Goal: Information Seeking & Learning: Learn about a topic

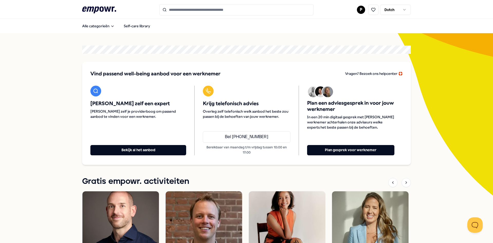
click at [193, 11] on input "Search for products, categories or subcategories" at bounding box center [236, 9] width 154 height 11
click at [206, 9] on input "Search for products, categories or subcategories" at bounding box center [236, 9] width 154 height 11
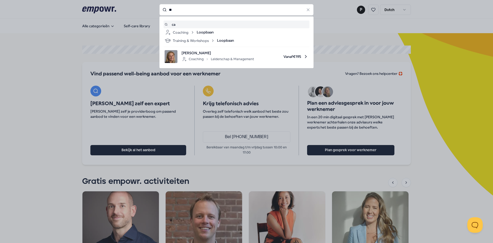
type input "*"
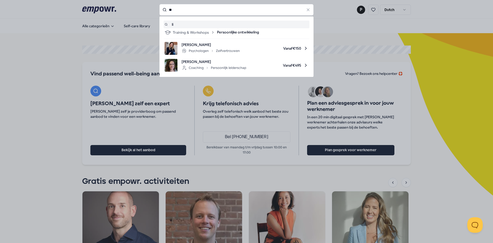
type input "*"
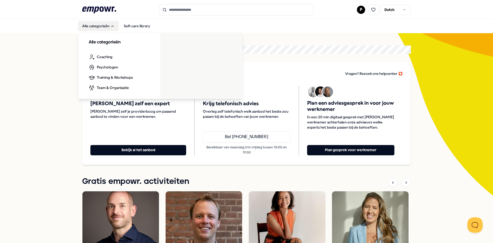
click at [96, 27] on button "Alle categorieën" at bounding box center [98, 26] width 41 height 10
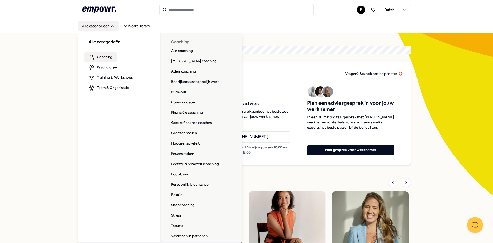
click at [108, 55] on span "Coaching" at bounding box center [105, 57] width 16 height 6
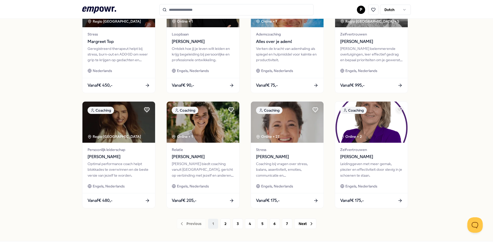
scroll to position [217, 0]
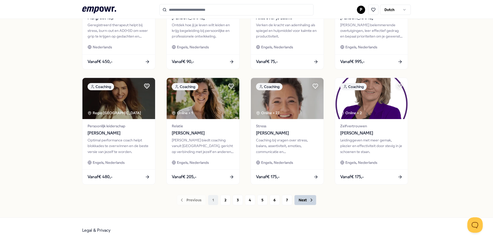
click at [301, 202] on button "Next" at bounding box center [305, 200] width 22 height 10
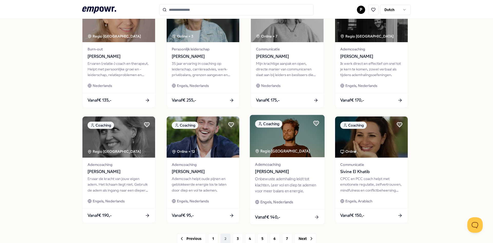
scroll to position [217, 0]
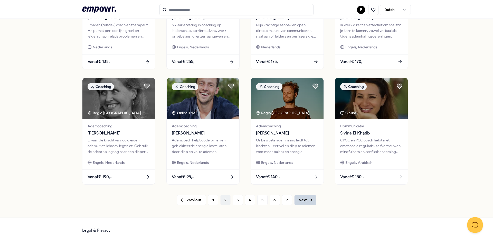
click at [294, 198] on button "Next" at bounding box center [305, 200] width 22 height 10
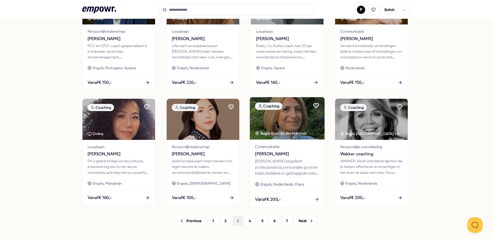
scroll to position [217, 0]
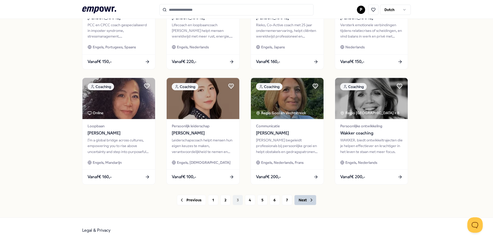
click at [302, 197] on button "Next" at bounding box center [305, 200] width 22 height 10
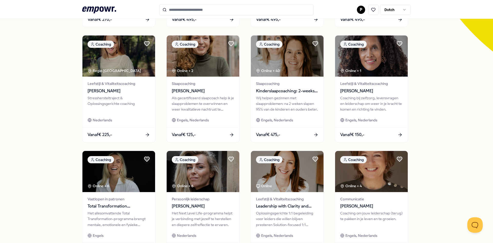
scroll to position [205, 0]
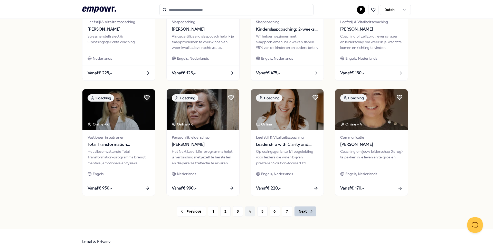
click at [299, 211] on button "Next" at bounding box center [305, 211] width 22 height 10
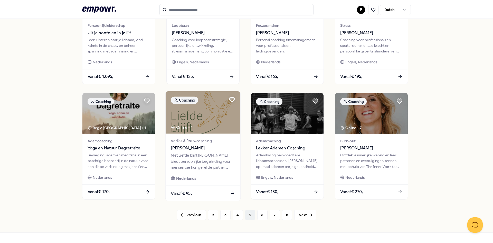
scroll to position [217, 0]
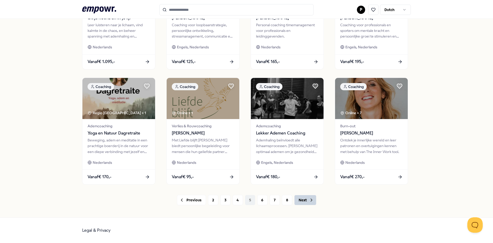
click at [305, 199] on button "Next" at bounding box center [305, 200] width 22 height 10
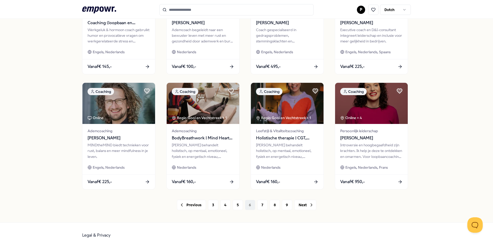
scroll to position [217, 0]
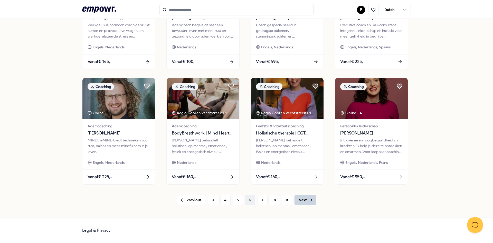
click at [299, 202] on button "Next" at bounding box center [305, 200] width 22 height 10
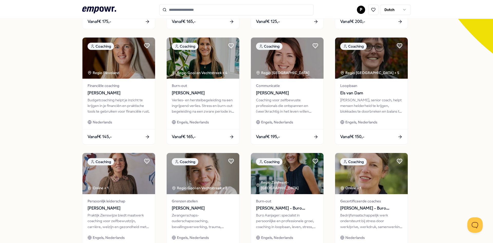
scroll to position [217, 0]
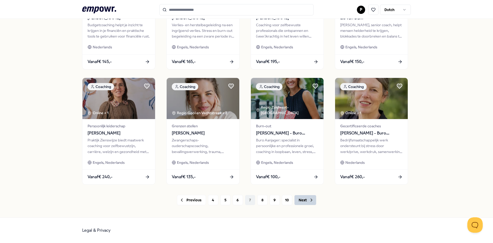
click at [304, 199] on button "Next" at bounding box center [305, 200] width 22 height 10
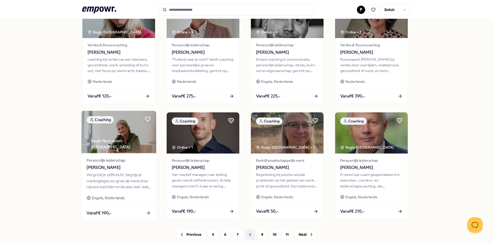
scroll to position [217, 0]
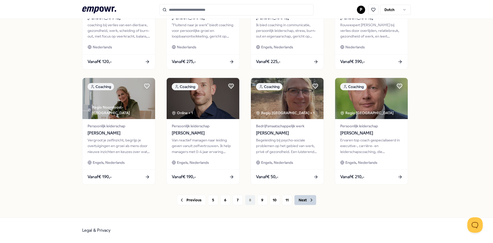
click at [303, 203] on button "Next" at bounding box center [305, 200] width 22 height 10
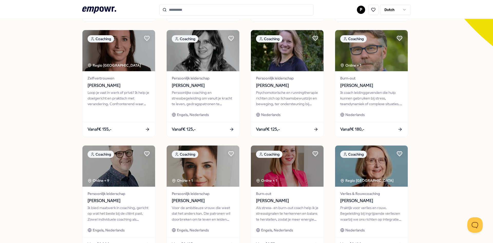
scroll to position [217, 0]
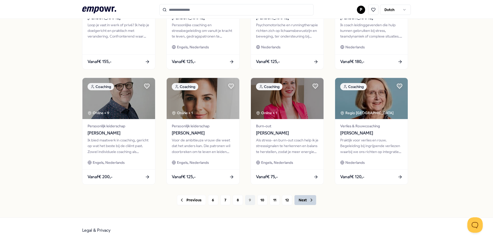
click at [300, 197] on button "Next" at bounding box center [305, 200] width 22 height 10
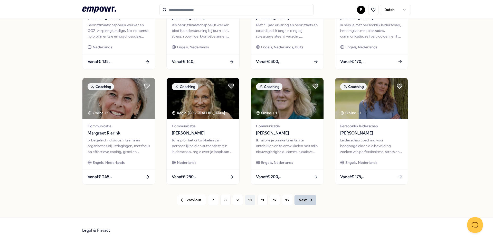
click at [295, 200] on button "Next" at bounding box center [305, 200] width 22 height 10
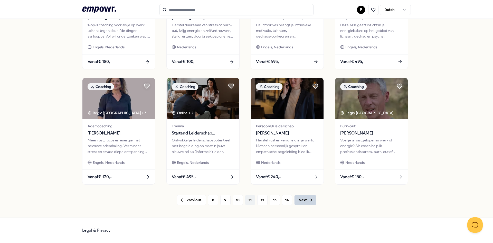
click at [294, 200] on button "Next" at bounding box center [305, 200] width 22 height 10
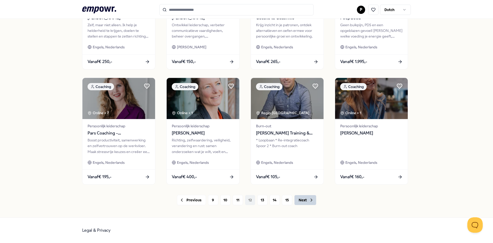
click at [304, 199] on button "Next" at bounding box center [305, 200] width 22 height 10
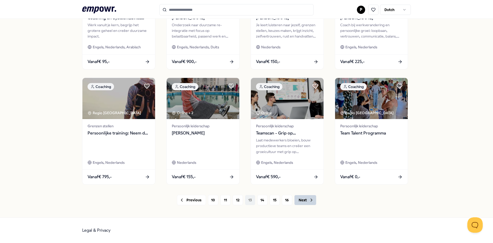
click at [309, 201] on icon at bounding box center [311, 199] width 5 height 5
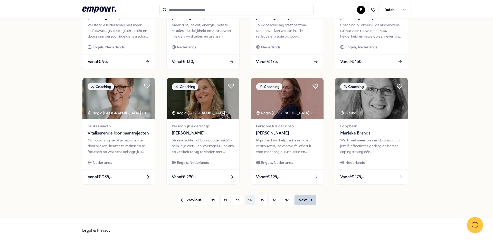
click at [301, 199] on button "Next" at bounding box center [305, 200] width 22 height 10
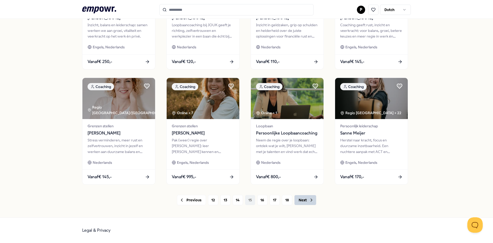
click at [301, 201] on button "Next" at bounding box center [305, 200] width 22 height 10
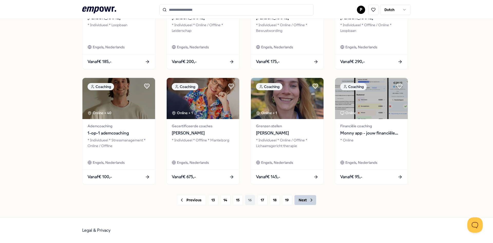
click at [295, 199] on button "Next" at bounding box center [305, 200] width 22 height 10
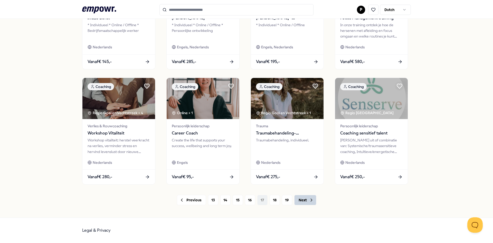
click at [297, 199] on button "Next" at bounding box center [305, 200] width 22 height 10
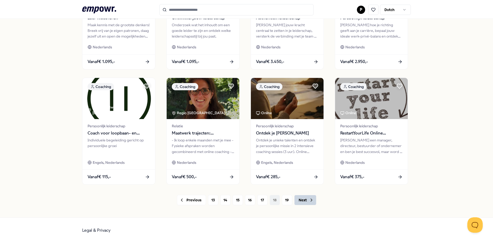
click at [302, 200] on button "Next" at bounding box center [305, 200] width 22 height 10
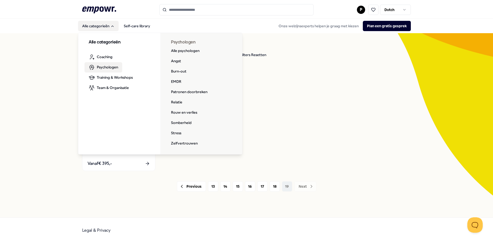
click at [101, 66] on span "Psychologen" at bounding box center [107, 67] width 21 height 6
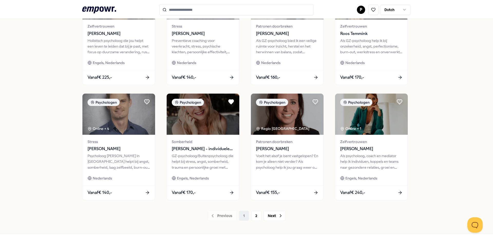
scroll to position [217, 0]
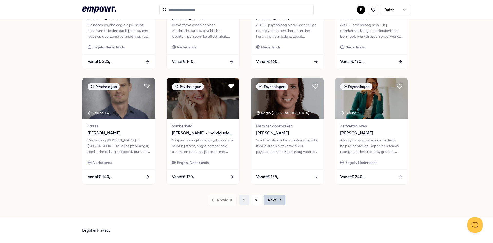
click at [270, 202] on button "Next" at bounding box center [274, 200] width 22 height 10
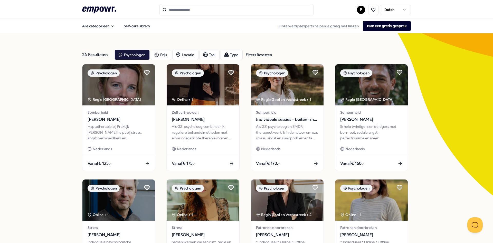
click at [44, 134] on div "24 Resultaten Filters Resetten Psychologen Prijs Locatie Taal Type Filters Rese…" at bounding box center [246, 233] width 493 height 401
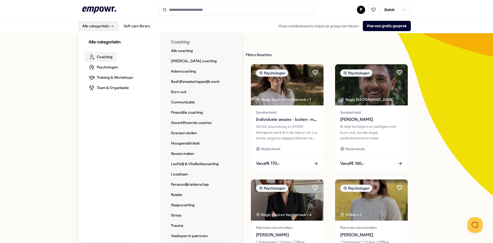
click at [102, 56] on span "Coaching" at bounding box center [105, 57] width 16 height 6
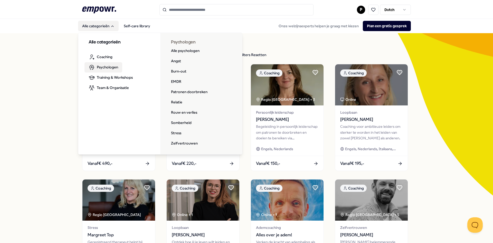
click at [102, 65] on span "Psychologen" at bounding box center [107, 67] width 21 height 6
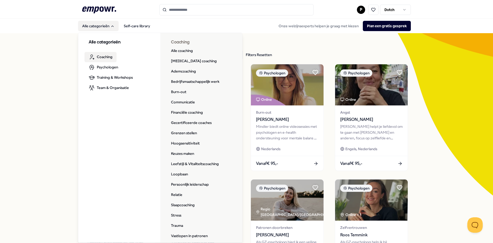
click at [103, 56] on span "Coaching" at bounding box center [105, 57] width 16 height 6
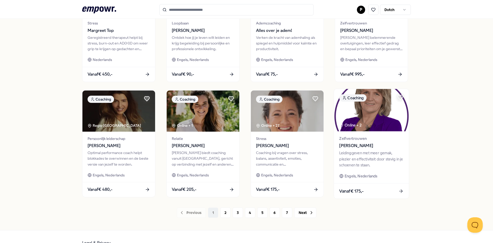
scroll to position [205, 0]
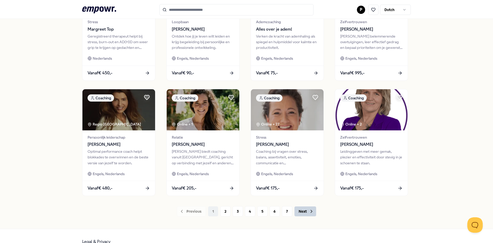
click at [309, 212] on icon at bounding box center [311, 210] width 5 height 5
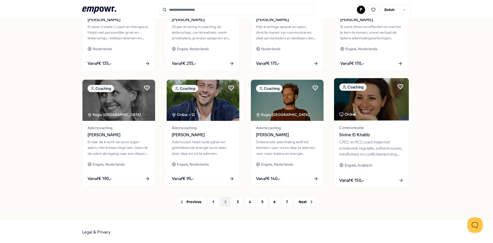
scroll to position [217, 0]
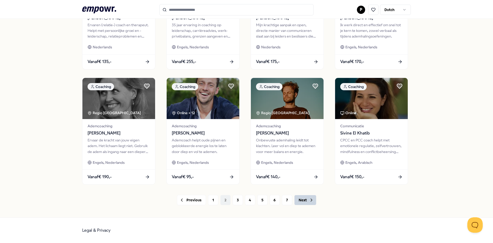
click at [302, 199] on button "Next" at bounding box center [305, 200] width 22 height 10
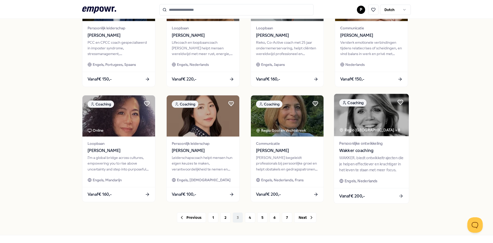
scroll to position [205, 0]
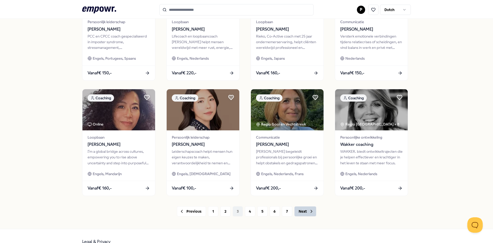
click at [309, 209] on icon at bounding box center [311, 210] width 5 height 5
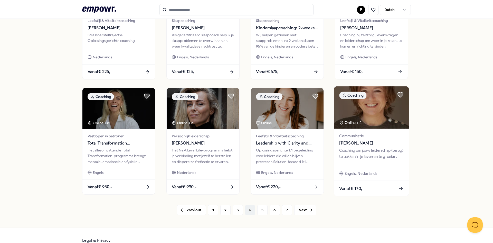
scroll to position [217, 0]
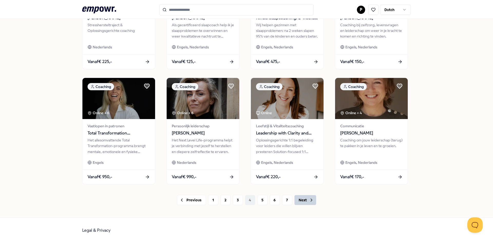
click at [309, 201] on icon at bounding box center [311, 199] width 5 height 5
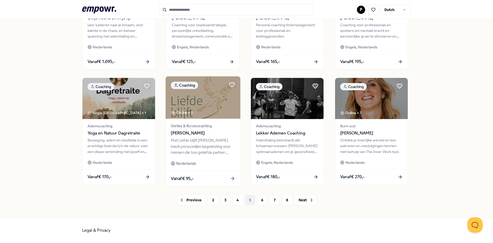
click at [199, 146] on div "Met Liefde blijft [PERSON_NAME] biedt persoonlijke begeleiding voor mensen die …" at bounding box center [203, 146] width 64 height 18
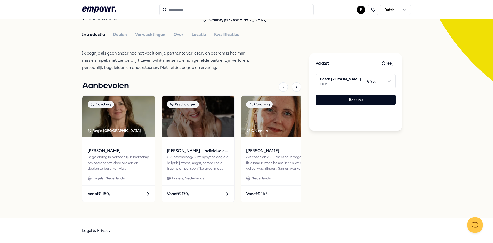
scroll to position [42, 0]
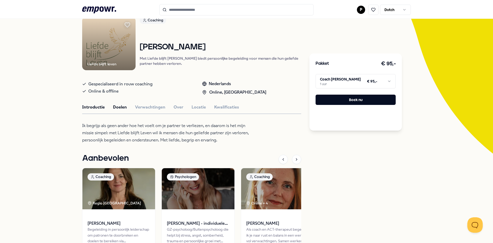
click at [119, 109] on button "Doelen" at bounding box center [120, 107] width 14 height 7
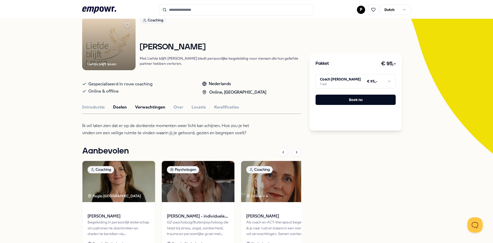
click at [142, 110] on button "Verwachtingen" at bounding box center [150, 107] width 30 height 7
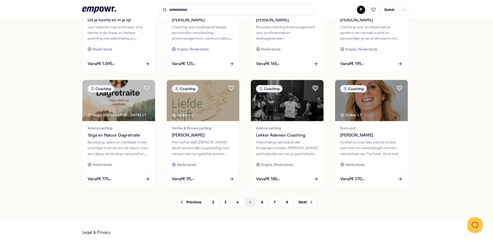
scroll to position [217, 0]
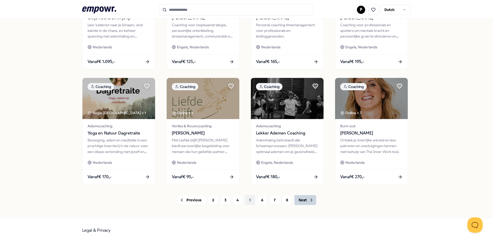
click at [303, 200] on button "Next" at bounding box center [305, 200] width 22 height 10
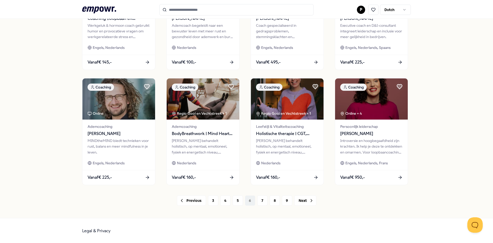
scroll to position [217, 0]
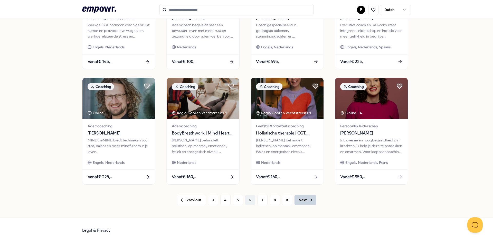
click at [304, 202] on button "Next" at bounding box center [305, 200] width 22 height 10
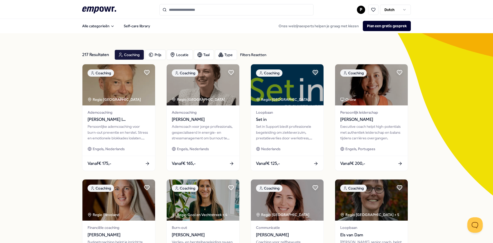
drag, startPoint x: 187, startPoint y: 6, endPoint x: 190, endPoint y: 7, distance: 3.4
click at [188, 6] on input "Search for products, categories or subcategories" at bounding box center [236, 9] width 154 height 11
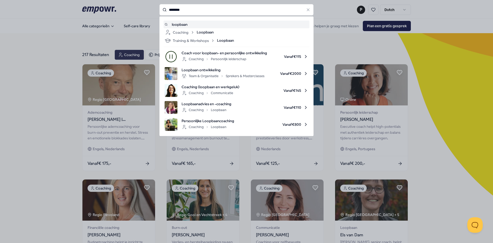
type input "********"
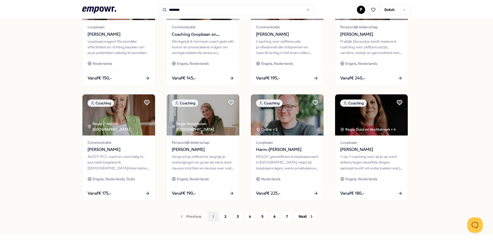
scroll to position [217, 0]
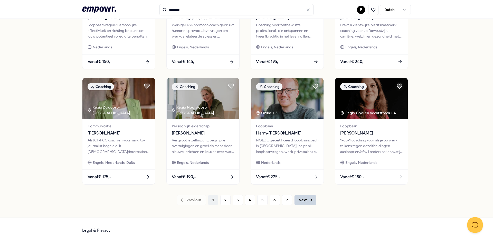
click at [303, 200] on button "Next" at bounding box center [305, 200] width 22 height 10
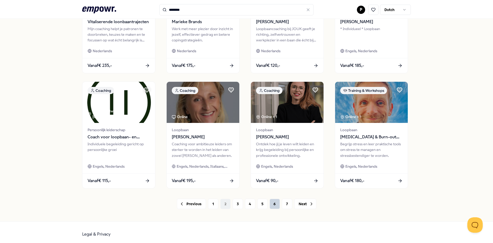
scroll to position [217, 0]
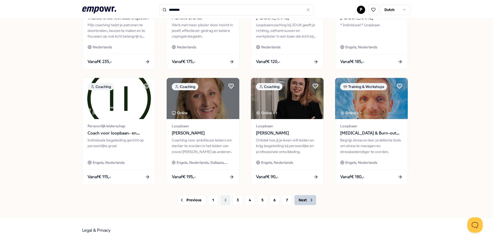
click at [307, 202] on button "Next" at bounding box center [305, 200] width 22 height 10
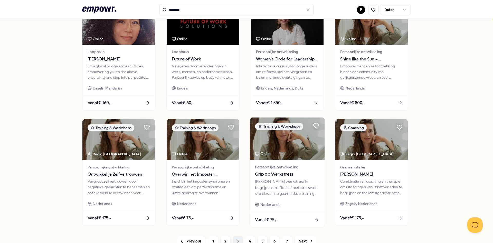
scroll to position [180, 0]
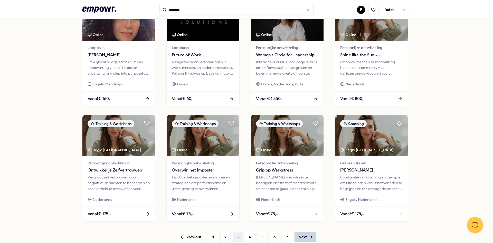
click at [305, 235] on button "Next" at bounding box center [305, 236] width 22 height 10
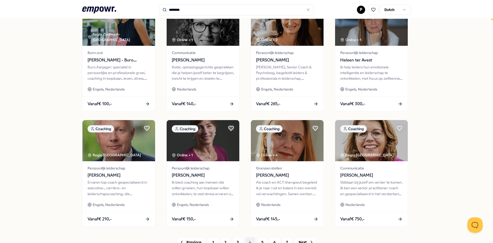
scroll to position [180, 0]
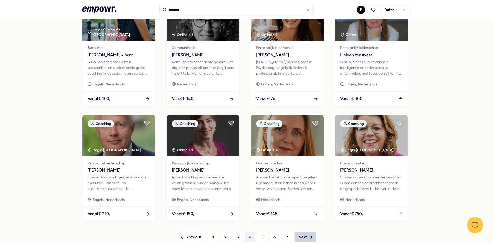
click at [300, 233] on button "Next" at bounding box center [305, 236] width 22 height 10
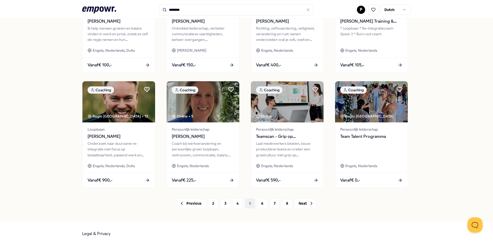
scroll to position [217, 0]
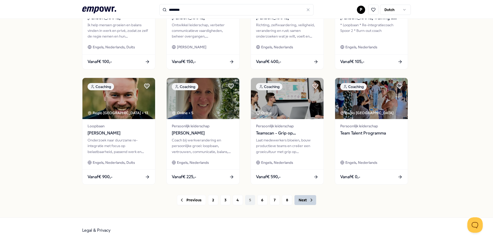
click at [302, 203] on button "Next" at bounding box center [305, 200] width 22 height 10
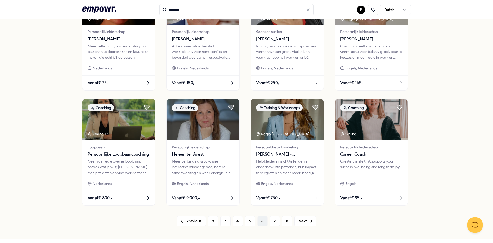
scroll to position [205, 0]
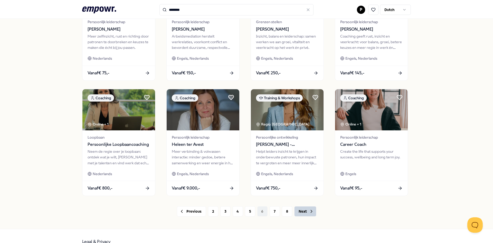
click at [303, 210] on button "Next" at bounding box center [305, 211] width 22 height 10
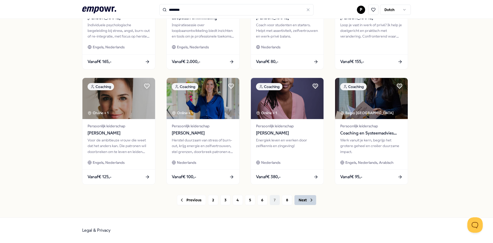
click at [304, 202] on button "Next" at bounding box center [305, 200] width 22 height 10
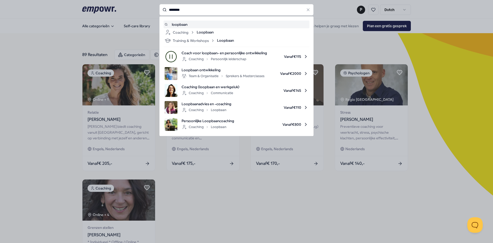
drag, startPoint x: 185, startPoint y: 13, endPoint x: 147, endPoint y: 8, distance: 37.7
click at [159, 8] on div "******** loopbaan Coaching Loopbaan Training & Workshops Loopbaan Coach voor lo…" at bounding box center [236, 9] width 154 height 11
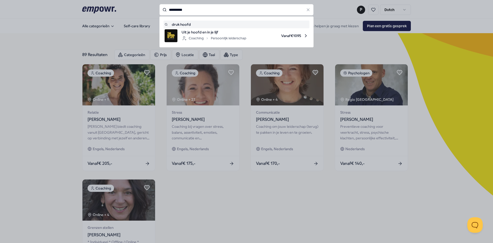
type input "**********"
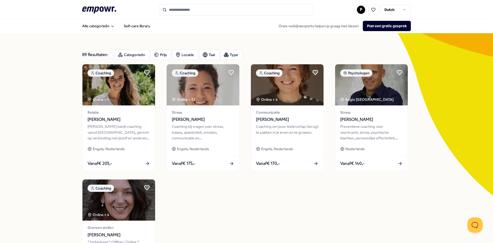
type input "**********"
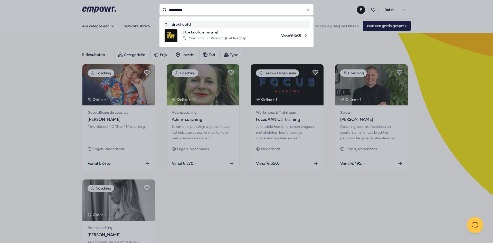
drag, startPoint x: 190, startPoint y: 10, endPoint x: 120, endPoint y: 7, distance: 70.1
click at [159, 7] on div "**********" at bounding box center [236, 9] width 154 height 11
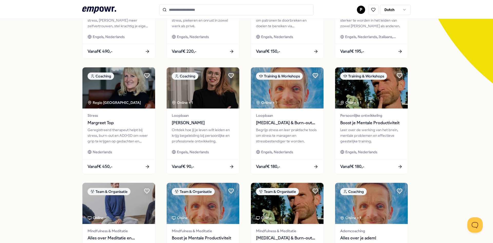
scroll to position [128, 0]
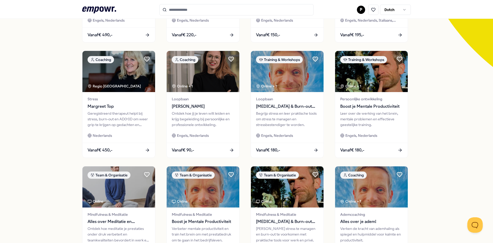
click at [61, 117] on div "513 Resultaten Categorieën Prijs Locatie Taal Type Coaching Online + 1 Grenzen …" at bounding box center [246, 105] width 493 height 401
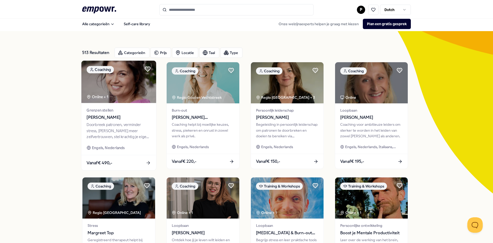
scroll to position [0, 0]
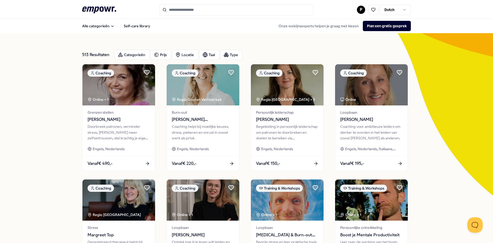
click at [358, 9] on html ".empowr-logo_svg__cls-1{fill:#03032f} P Dutch Alle categorieën Self-care librar…" at bounding box center [246, 121] width 493 height 243
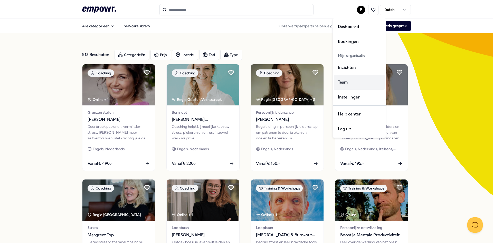
click at [346, 77] on div "Team" at bounding box center [359, 82] width 51 height 15
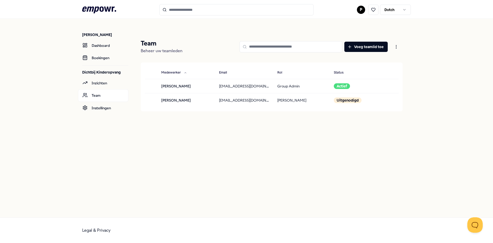
click at [108, 4] on header ".empowr-logo_svg__cls-1{fill:#03032f} P Dutch" at bounding box center [246, 9] width 493 height 19
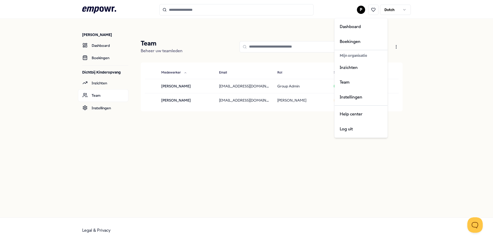
click at [361, 10] on html ".empowr-logo_svg__cls-1{fill:#03032f} P [DEMOGRAPHIC_DATA] [PERSON_NAME] Dashbo…" at bounding box center [246, 121] width 493 height 243
click at [108, 10] on html ".empowr-logo_svg__cls-1{fill:#03032f} P [DEMOGRAPHIC_DATA] [PERSON_NAME] Dashbo…" at bounding box center [246, 121] width 493 height 243
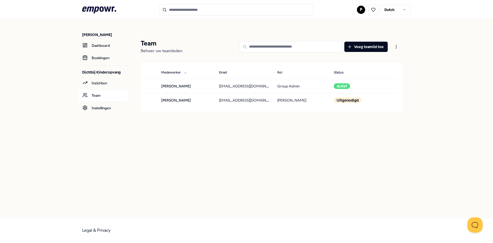
click at [99, 10] on icon ".empowr-logo_svg__cls-1{fill:#03032f}" at bounding box center [99, 9] width 34 height 9
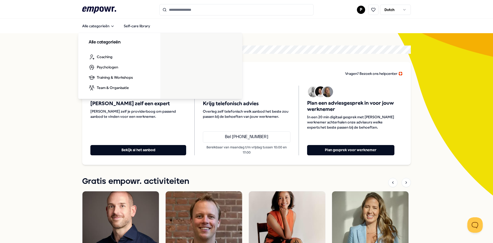
click at [294, 62] on section "Vind passend well-being aanbod voor een werknemer [PERSON_NAME]? Bezoek ons hel…" at bounding box center [246, 104] width 328 height 119
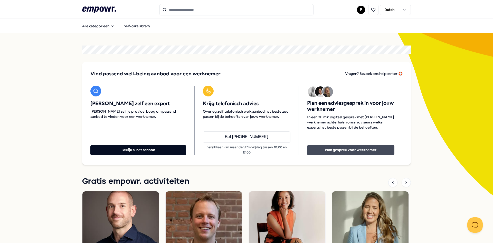
click at [346, 146] on button "Plan gesprek voor werknemer" at bounding box center [350, 150] width 87 height 10
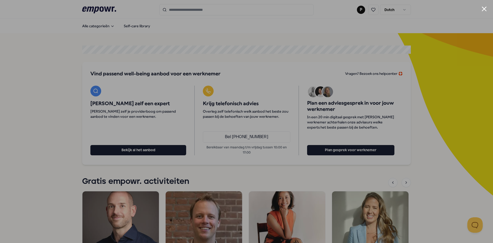
click at [482, 8] on button "Close modal" at bounding box center [483, 8] width 5 height 5
